Goal: Task Accomplishment & Management: Manage account settings

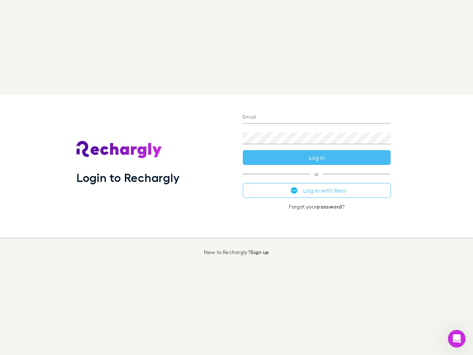
click at [237, 178] on div "Login to Rechargly" at bounding box center [154, 165] width 166 height 143
click at [317, 118] on input "Email" at bounding box center [317, 118] width 148 height 12
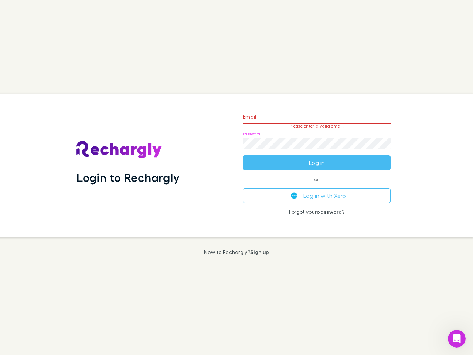
click at [317, 158] on form "Email Please enter a valid email. Password Log in" at bounding box center [317, 138] width 148 height 64
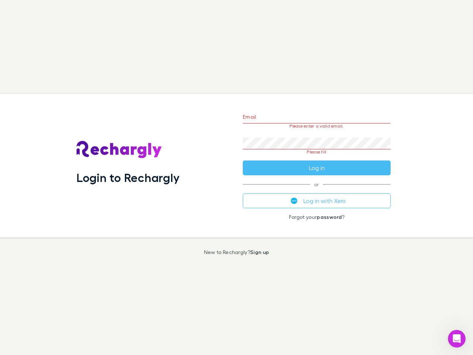
click at [317, 190] on div "Email Please enter a valid email. Password Please fill Log in or Log in with Xe…" at bounding box center [317, 165] width 160 height 143
click at [457, 339] on icon "Open Intercom Messenger" at bounding box center [457, 339] width 12 height 12
